Goal: Navigation & Orientation: Understand site structure

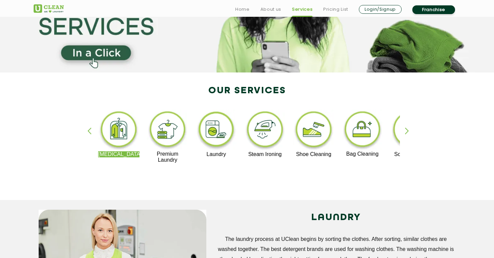
scroll to position [83, 0]
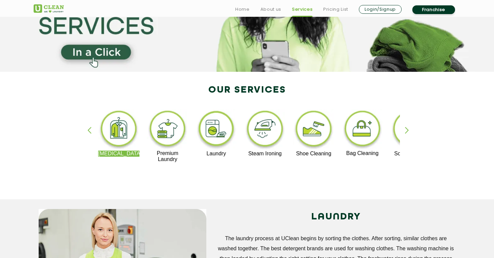
click at [408, 131] on div "button" at bounding box center [410, 136] width 10 height 18
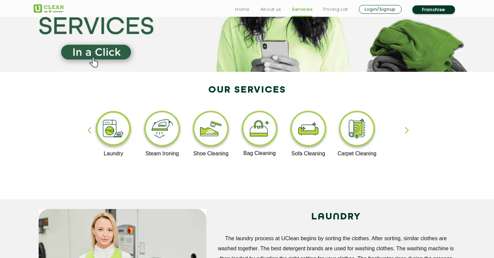
click at [87, 131] on div "button" at bounding box center [92, 136] width 10 height 18
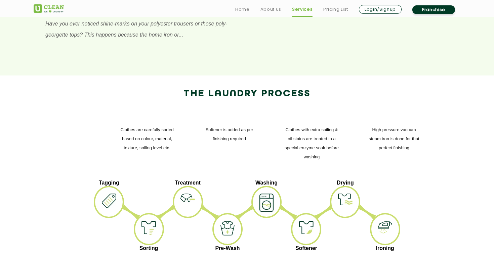
scroll to position [765, 0]
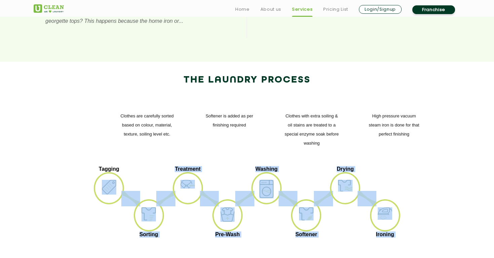
drag, startPoint x: 88, startPoint y: 127, endPoint x: 322, endPoint y: 185, distance: 240.7
click at [322, 185] on div "The Laundry Process High pressure vacuum steam iron is done for that perfect fi…" at bounding box center [247, 183] width 437 height 242
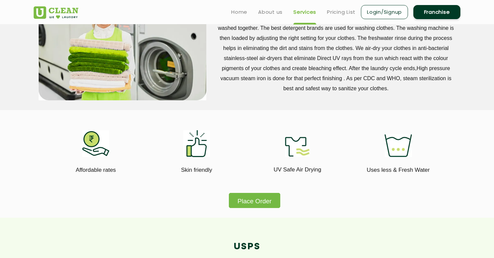
scroll to position [289, 0]
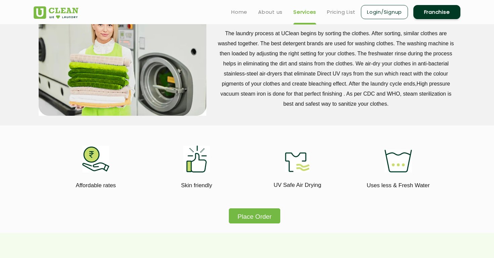
click at [325, 187] on p "UV Safe Air Drying" at bounding box center [297, 185] width 91 height 9
drag, startPoint x: 325, startPoint y: 187, endPoint x: 271, endPoint y: 179, distance: 54.7
click at [271, 179] on div "UV Safe Air Drying" at bounding box center [297, 185] width 91 height 26
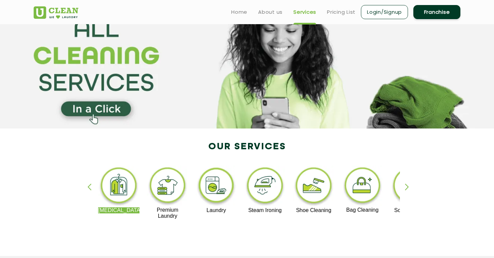
scroll to position [0, 0]
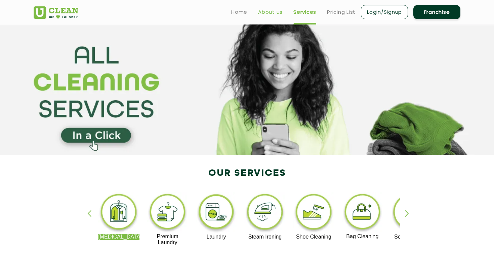
click at [266, 15] on link "About us" at bounding box center [270, 12] width 25 height 8
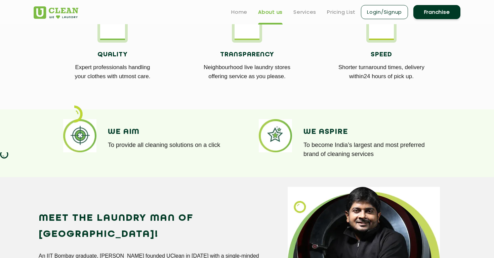
scroll to position [404, 0]
